Goal: Task Accomplishment & Management: Manage account settings

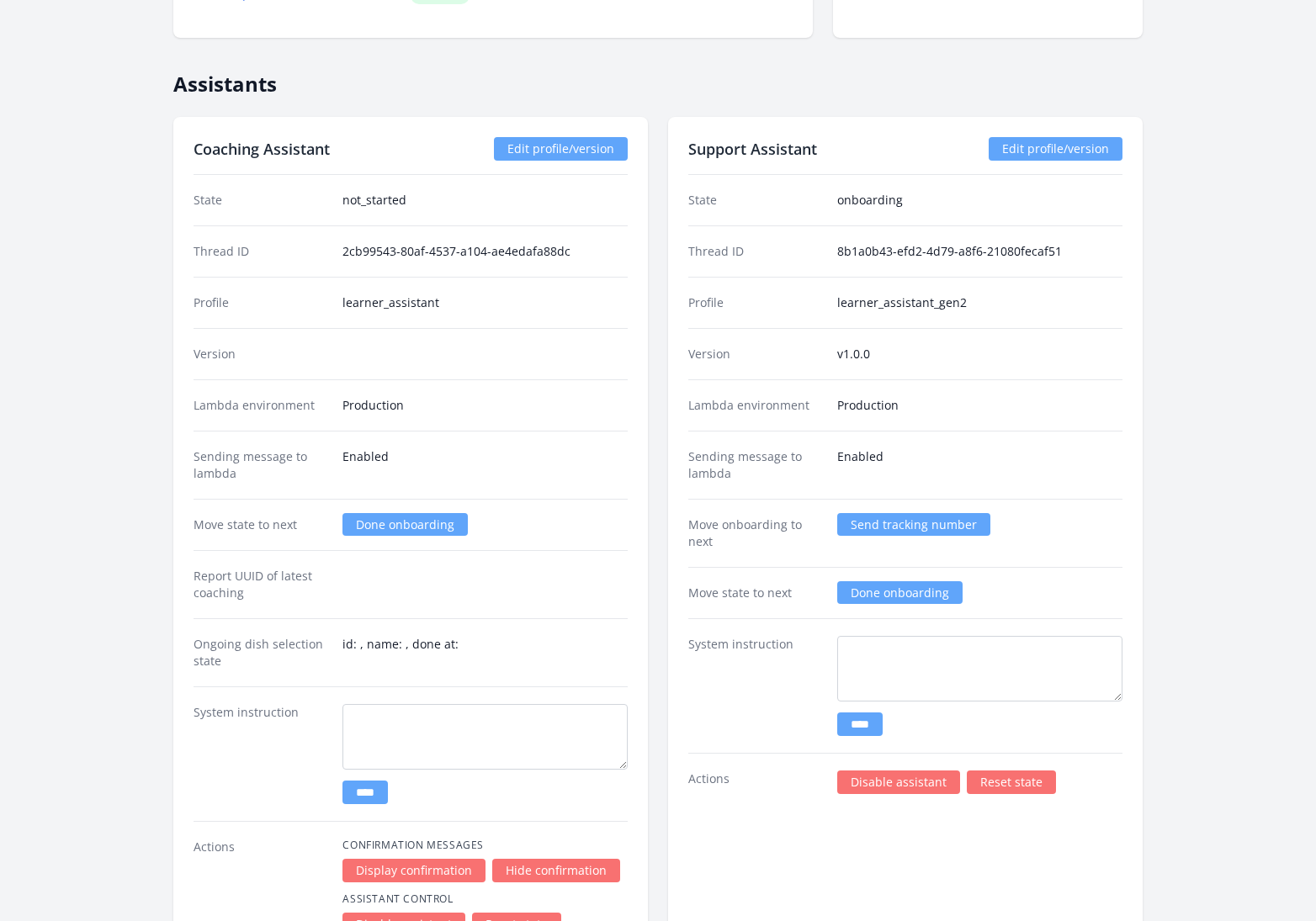
scroll to position [2214, 0]
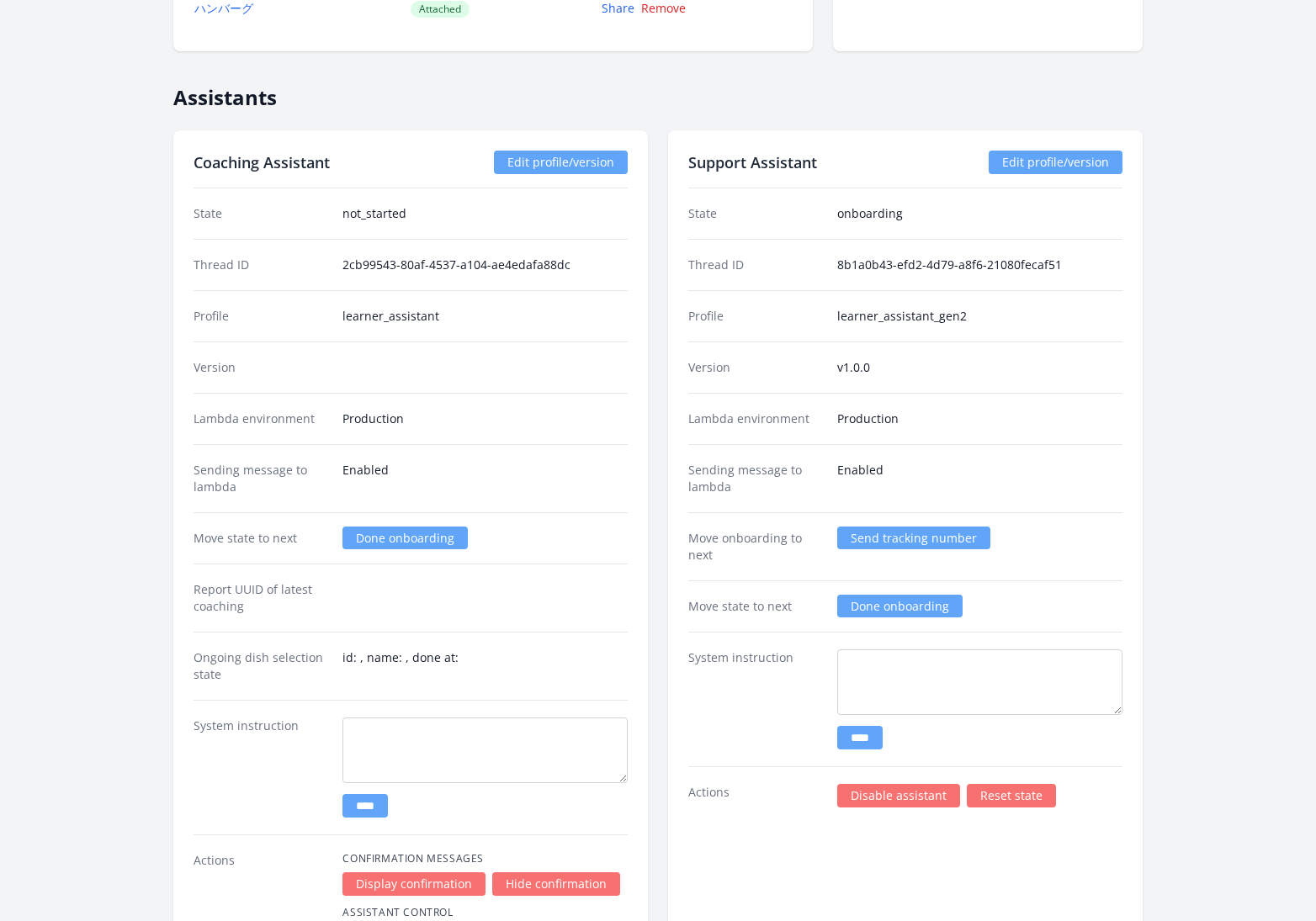
click at [900, 595] on link "Done onboarding" at bounding box center [900, 606] width 126 height 23
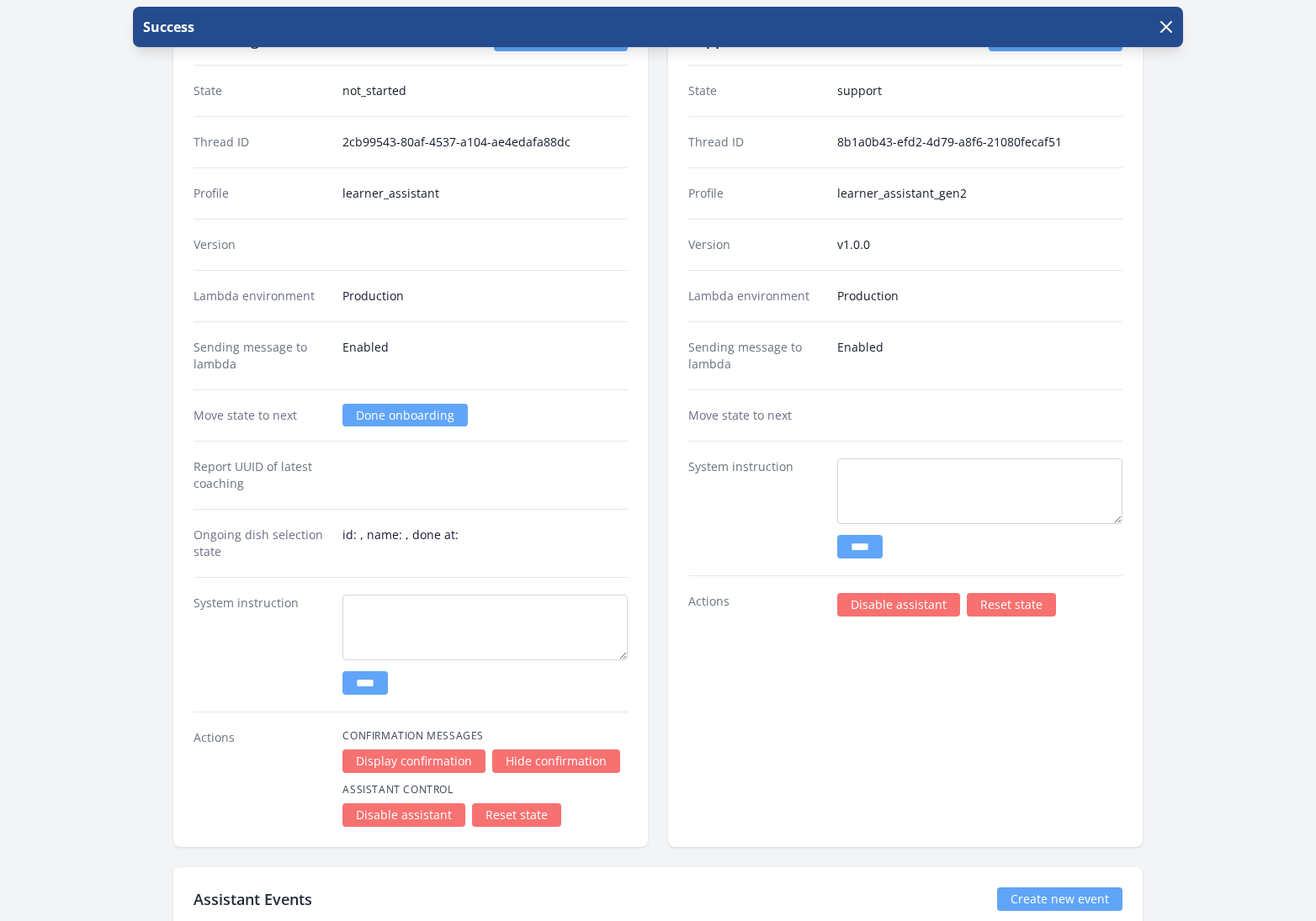
scroll to position [2386, 0]
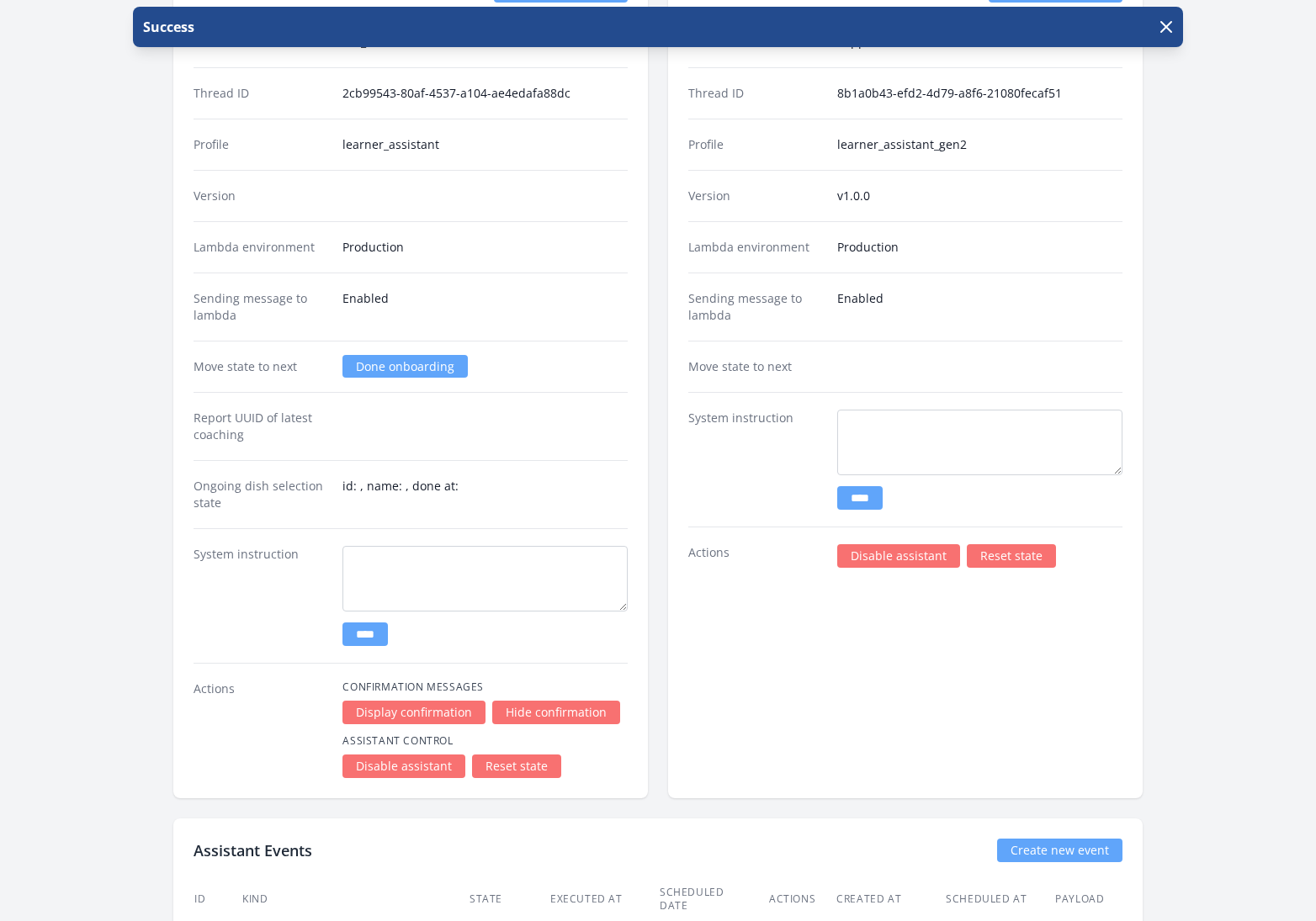
click at [515, 755] on link "Reset state" at bounding box center [516, 767] width 89 height 24
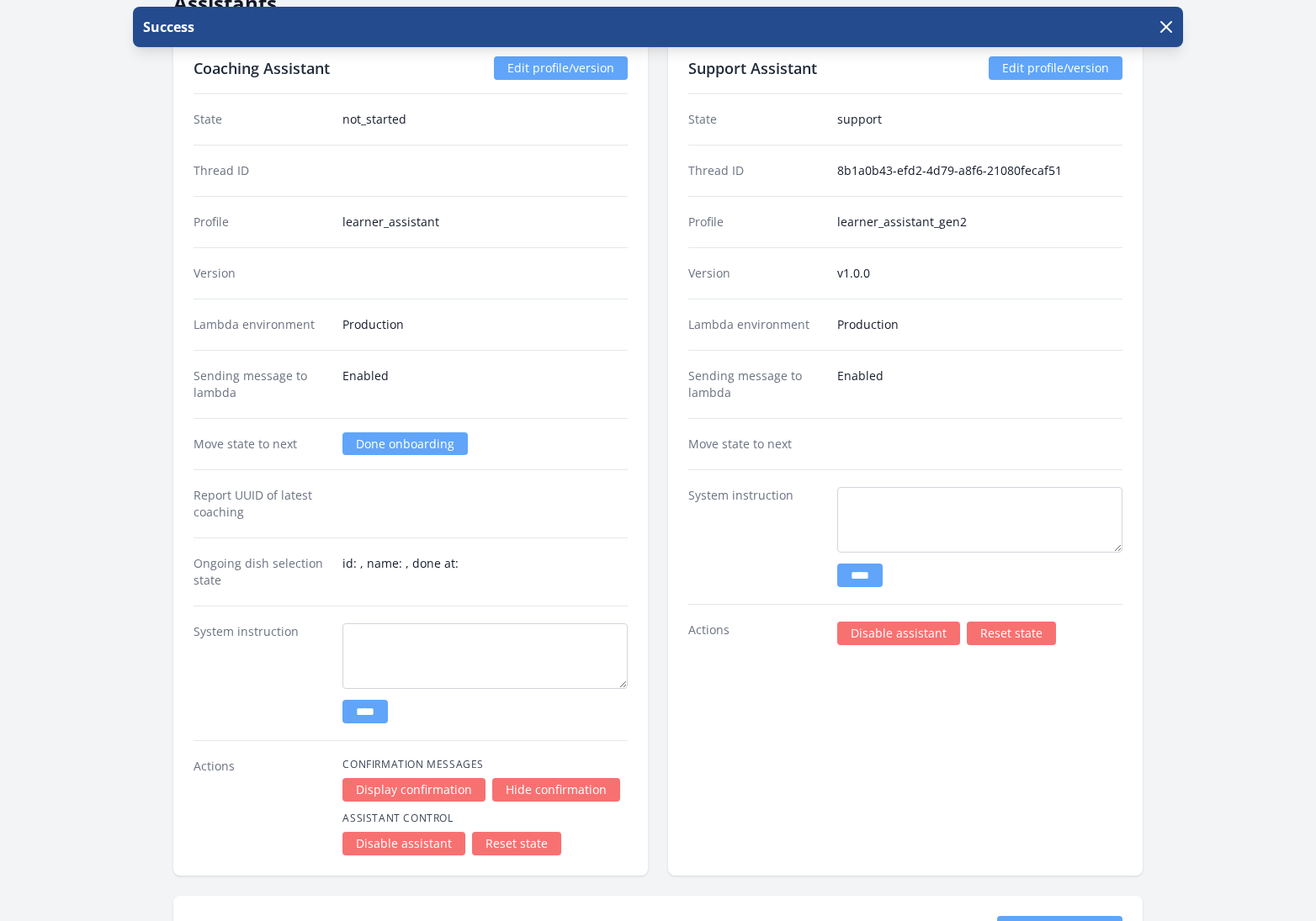
scroll to position [2310, 0]
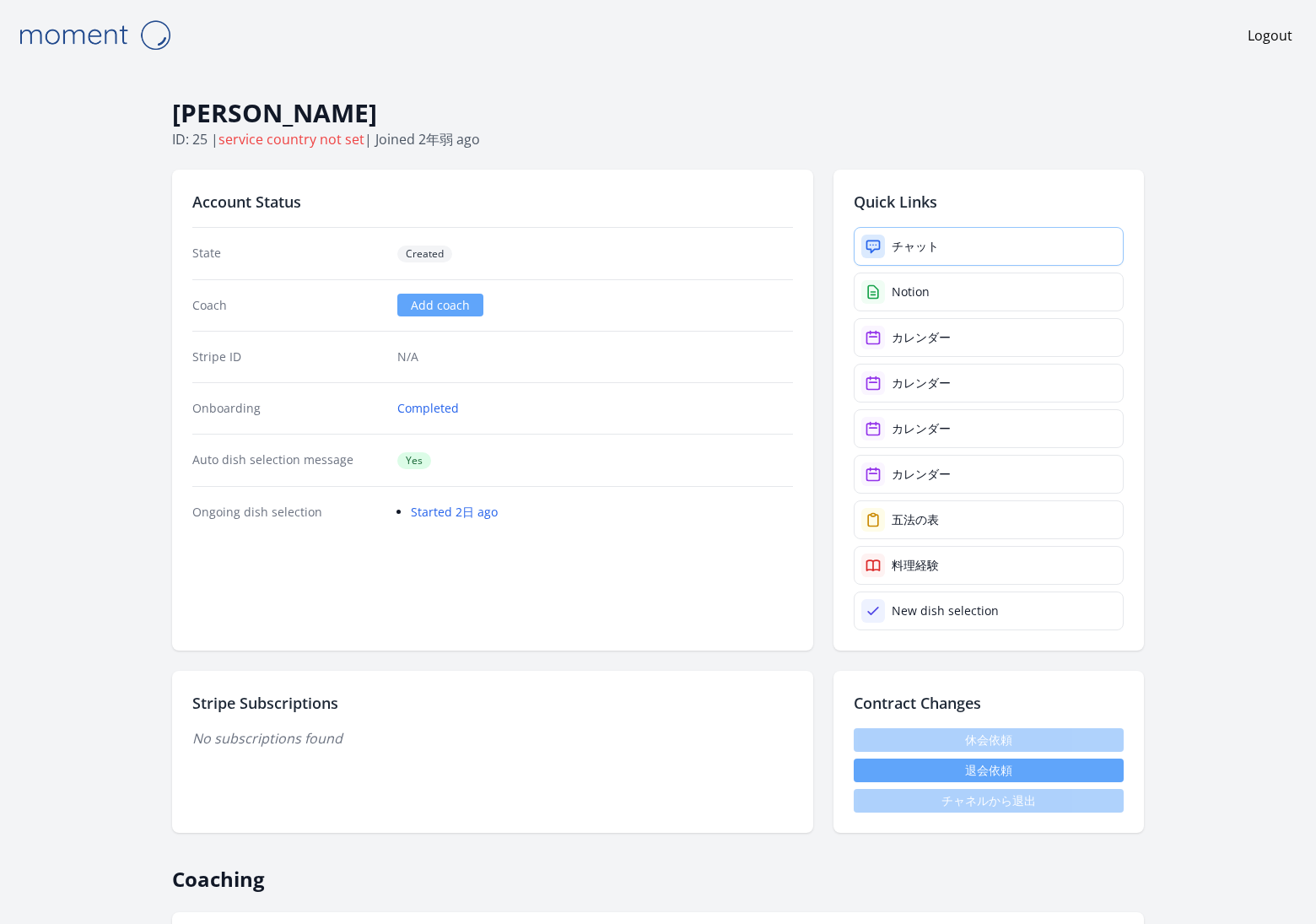
click at [963, 254] on link "チャット" at bounding box center [989, 246] width 270 height 38
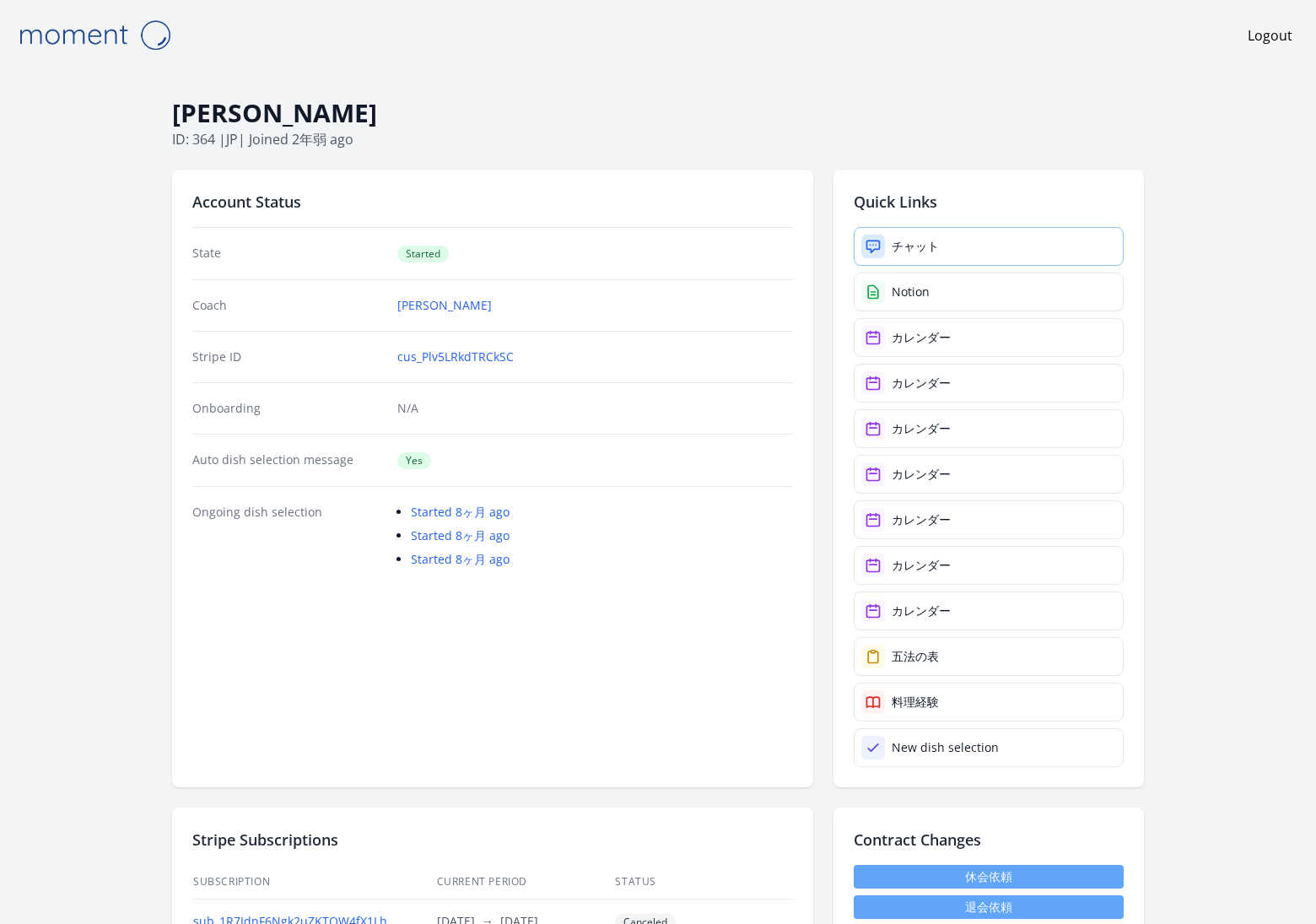
click at [942, 244] on link "チャット" at bounding box center [989, 246] width 270 height 38
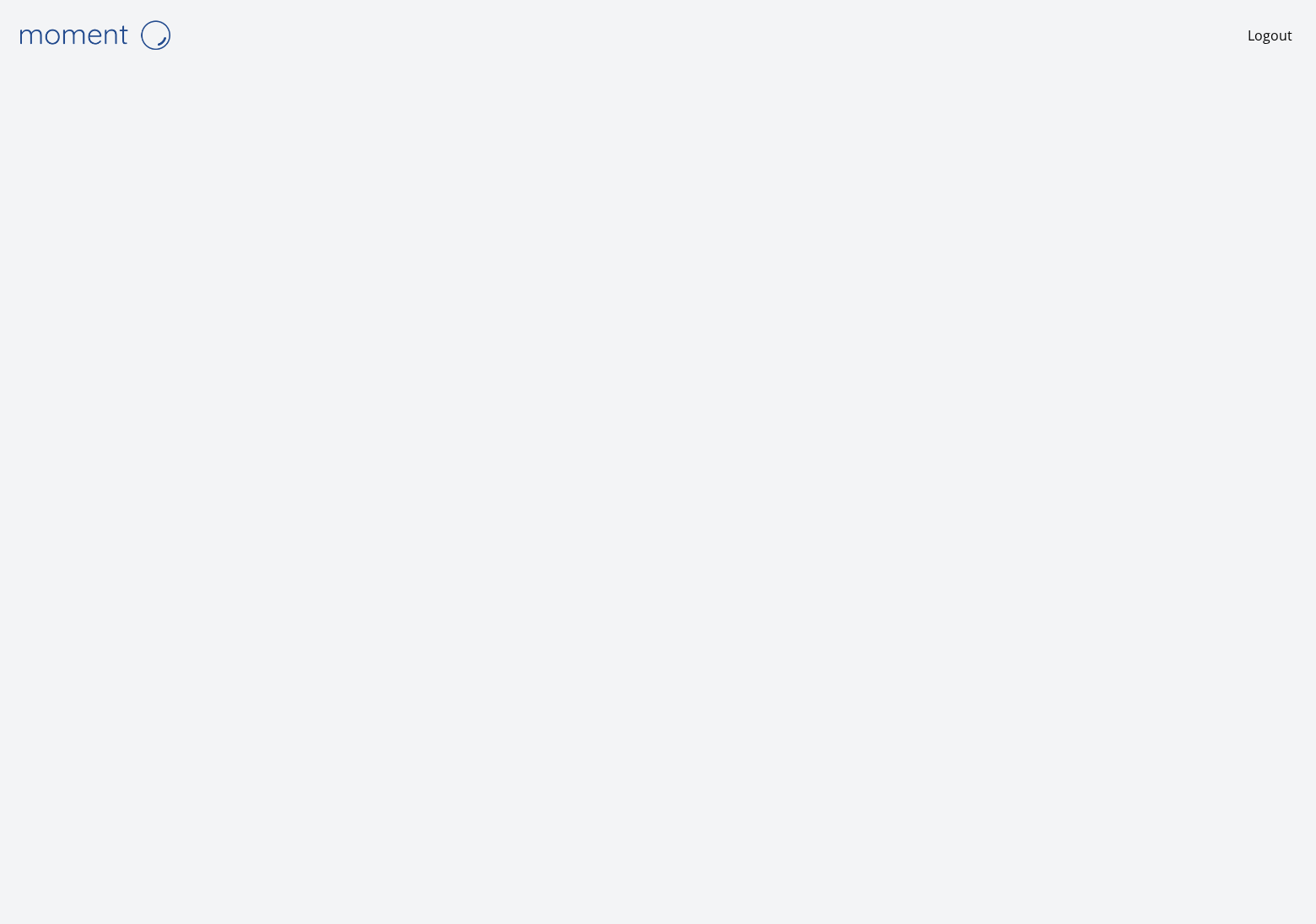
click at [92, 38] on img at bounding box center [94, 35] width 168 height 43
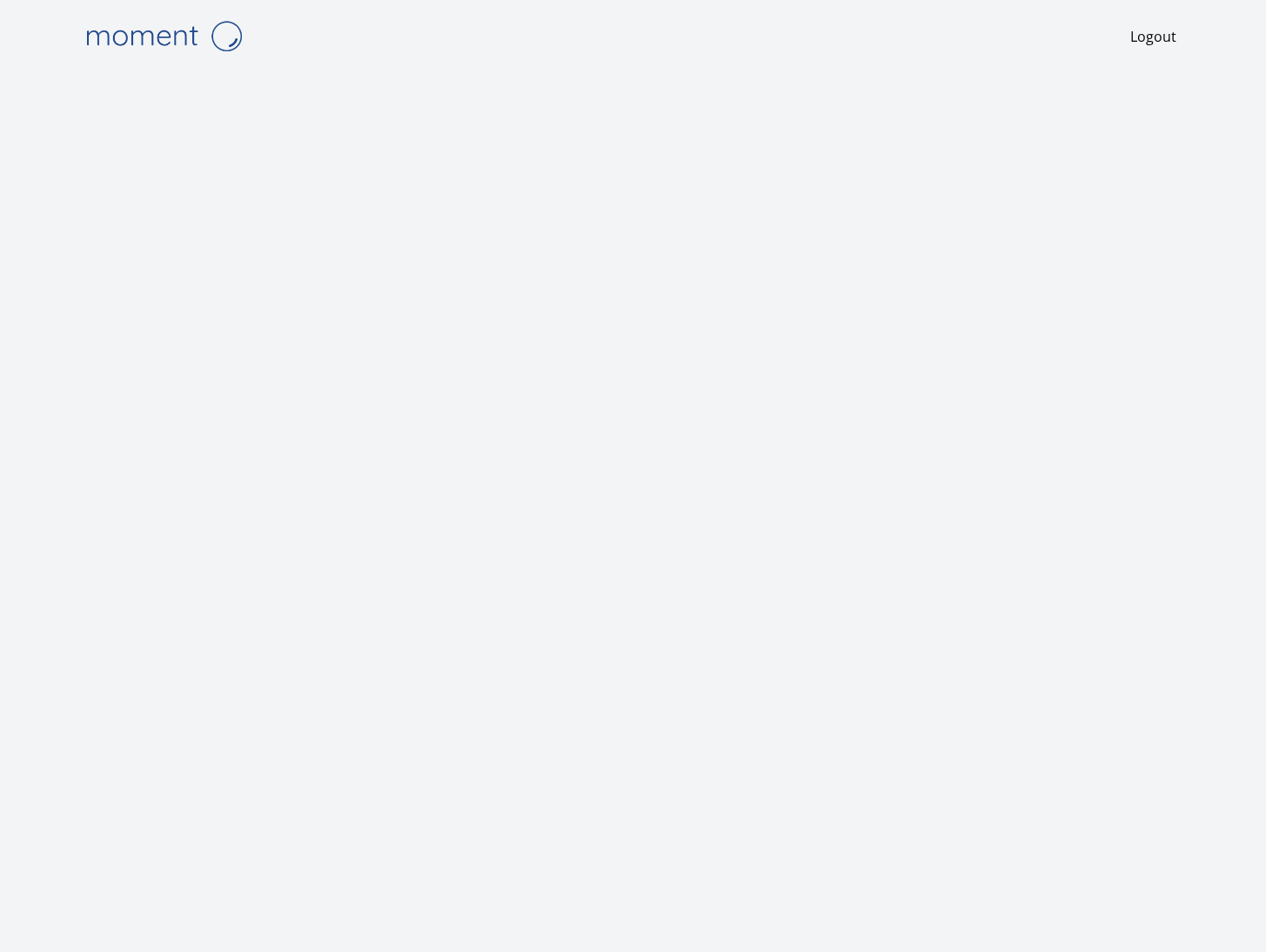
click at [357, 65] on div "Logout" at bounding box center [633, 36] width 1114 height 72
